Goal: Task Accomplishment & Management: Use online tool/utility

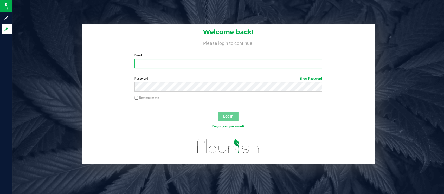
click at [195, 63] on input "Email" at bounding box center [229, 63] width 188 height 9
type input "[EMAIL_ADDRESS][DOMAIN_NAME]"
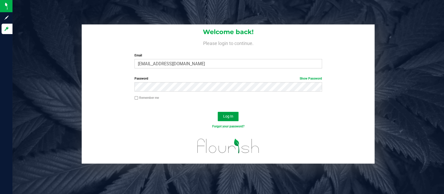
click at [230, 118] on span "Log In" at bounding box center [228, 116] width 10 height 4
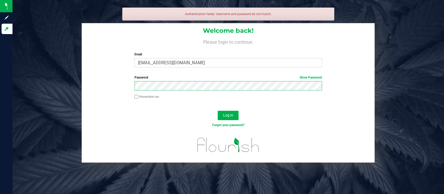
click at [218, 111] on button "Log In" at bounding box center [228, 115] width 21 height 9
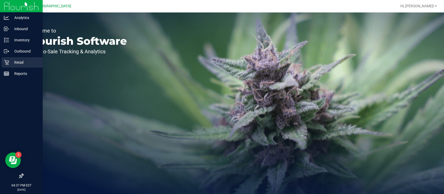
click at [23, 61] on p "Retail" at bounding box center [24, 62] width 31 height 6
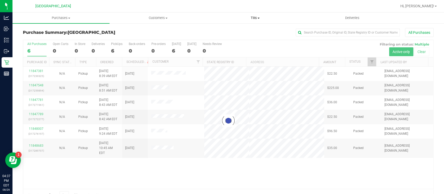
click at [260, 17] on span "Tills" at bounding box center [255, 18] width 97 height 5
click at [244, 32] on li "Manage tills" at bounding box center [255, 31] width 97 height 6
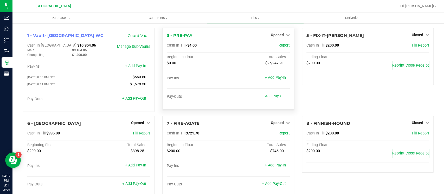
drag, startPoint x: 244, startPoint y: 32, endPoint x: 192, endPoint y: 62, distance: 59.5
click at [192, 62] on div "3 - PRE-PAY Opened Close Till Cash In Till -$4.00 Till Report Beginning Float T…" at bounding box center [228, 68] width 132 height 81
click at [163, 10] on div at bounding box center [245, 6] width 304 height 10
click at [137, 67] on link "+ Add Pay-In" at bounding box center [135, 66] width 21 height 4
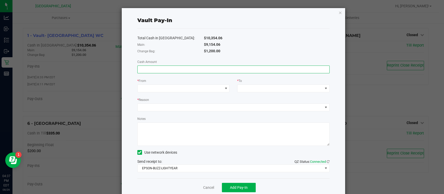
click at [184, 72] on input at bounding box center [234, 69] width 192 height 7
type input "$800.00"
click at [182, 89] on span at bounding box center [180, 88] width 85 height 7
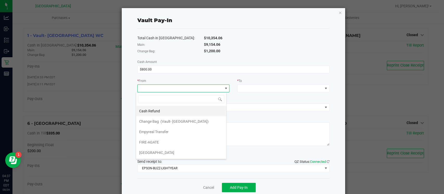
scroll to position [8, 91]
click at [167, 131] on span "Empyreal Transfer" at bounding box center [153, 132] width 29 height 4
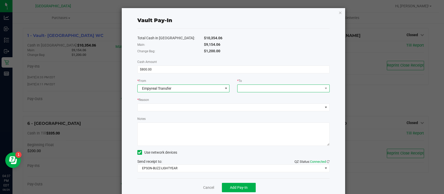
click at [244, 91] on span at bounding box center [280, 88] width 85 height 7
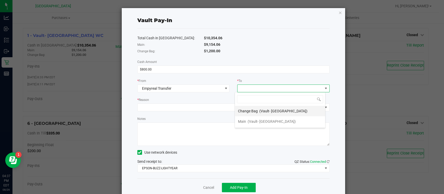
click at [255, 112] on span "Change Bag" at bounding box center [248, 111] width 20 height 4
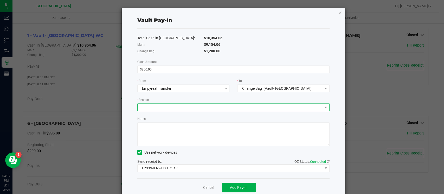
click at [247, 107] on span at bounding box center [230, 107] width 185 height 7
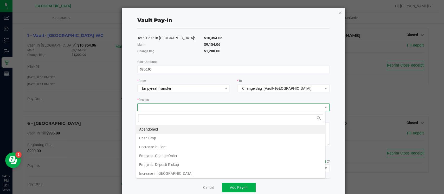
scroll to position [8, 190]
click at [170, 154] on li "Empyreal Change Order" at bounding box center [230, 155] width 189 height 9
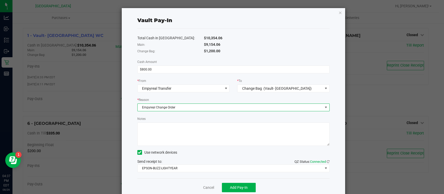
click at [166, 134] on textarea "Notes" at bounding box center [233, 134] width 192 height 23
type textarea "$800 change order DH"
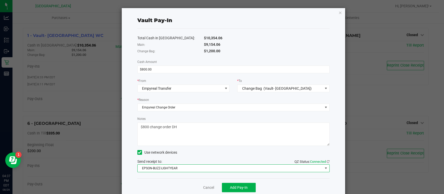
click at [177, 166] on span "EPSON-BUZZ-LIGHTYEAR" at bounding box center [230, 168] width 185 height 7
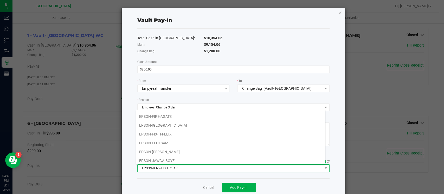
scroll to position [53, 0]
click at [176, 137] on li "EPSON-MERCURY" at bounding box center [230, 141] width 189 height 9
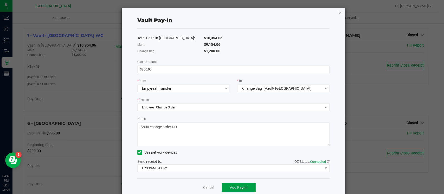
click at [235, 187] on span "Add Pay-In" at bounding box center [239, 188] width 18 height 4
click at [201, 186] on link "Dismiss" at bounding box center [205, 187] width 12 height 5
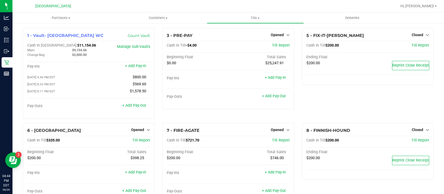
click at [201, 186] on div at bounding box center [228, 188] width 123 height 4
click at [133, 105] on link "+ Add Pay-Out" at bounding box center [134, 105] width 24 height 4
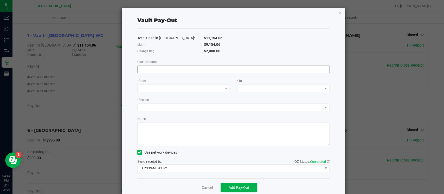
click at [195, 68] on input at bounding box center [234, 69] width 192 height 7
type input "$7,154.06"
click at [194, 85] on span at bounding box center [183, 89] width 92 height 8
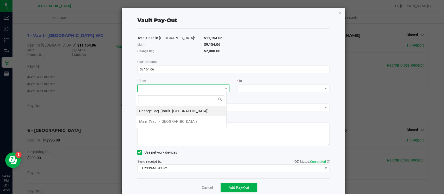
scroll to position [8, 91]
click at [165, 121] on span "(Vault- [GEOGRAPHIC_DATA])" at bounding box center [173, 121] width 48 height 4
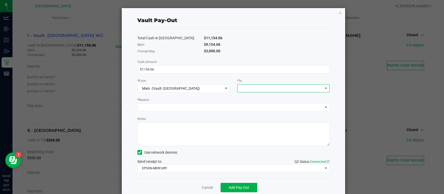
click at [252, 89] on span at bounding box center [280, 88] width 85 height 7
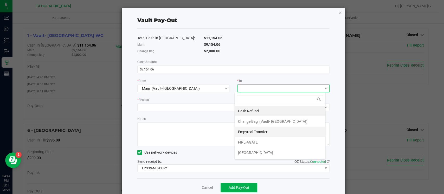
click at [252, 130] on span "Empyreal Transfer" at bounding box center [252, 132] width 29 height 4
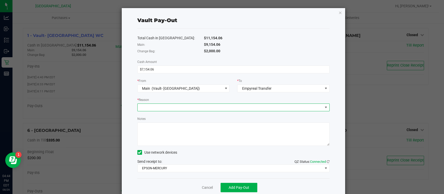
click at [252, 104] on span at bounding box center [230, 107] width 185 height 7
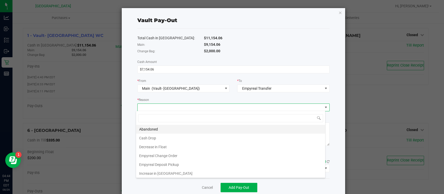
scroll to position [8, 190]
click at [189, 164] on li "Empyreal Deposit Pickup" at bounding box center [230, 164] width 189 height 9
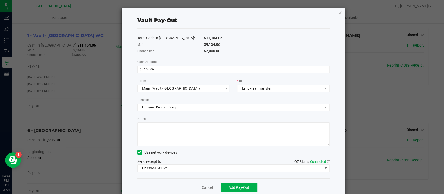
click at [191, 136] on textarea "Notes" at bounding box center [233, 134] width 192 height 23
type textarea "$7154.06 deposit pickup DH"
click at [240, 186] on span "Add Pay-Out" at bounding box center [239, 188] width 21 height 4
click at [194, 182] on div "Dismiss Reprint Receipt" at bounding box center [233, 188] width 192 height 18
click at [201, 192] on div "Dismiss Reprint Receipt" at bounding box center [233, 188] width 192 height 18
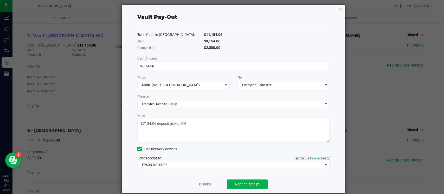
scroll to position [8, 0]
